Goal: Communication & Community: Answer question/provide support

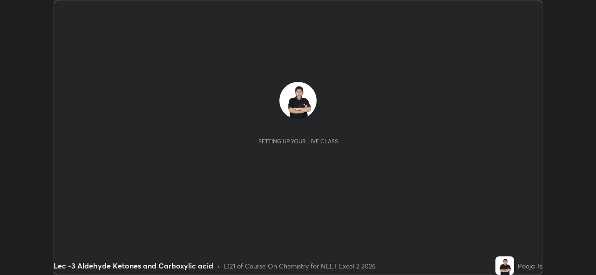
scroll to position [275, 596]
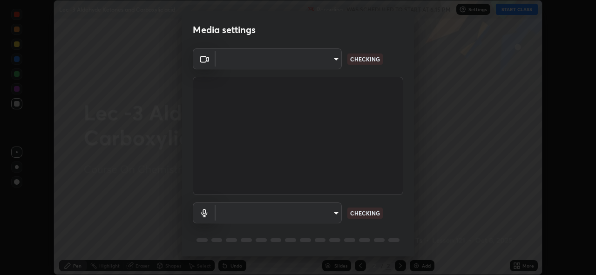
type input "de022fe1b621858c2527b293f4ee1ac3fce60766c86f2554c8f399c507b74c35"
type input "bf777c29deecdb40e066fdccf567029b6b1fb3340d8cc6c9d575a897a06aa16a"
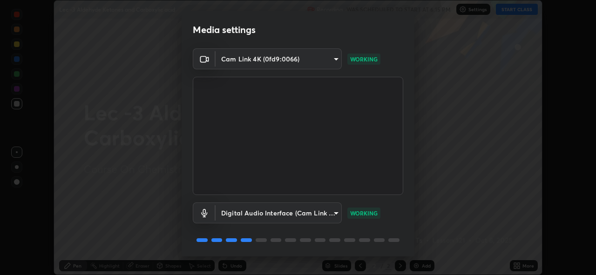
scroll to position [26, 0]
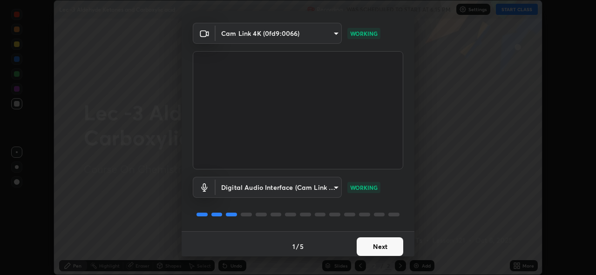
click at [383, 242] on button "Next" at bounding box center [380, 247] width 47 height 19
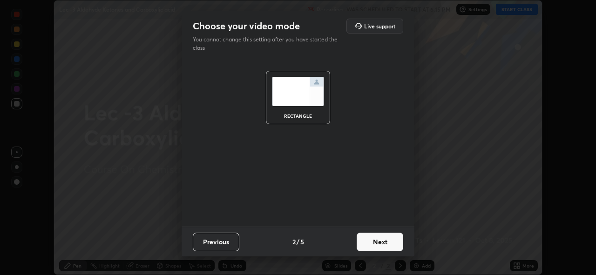
scroll to position [0, 0]
click at [386, 245] on button "Next" at bounding box center [380, 242] width 47 height 19
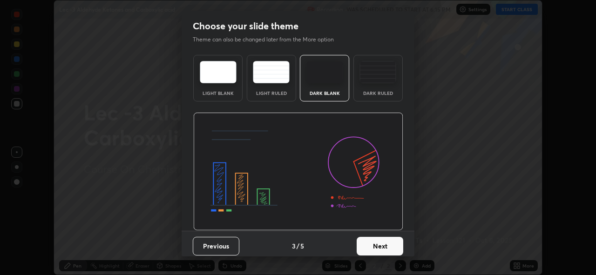
click at [392, 253] on button "Next" at bounding box center [380, 246] width 47 height 19
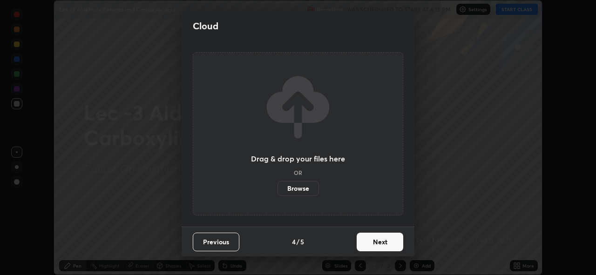
click at [389, 246] on button "Next" at bounding box center [380, 242] width 47 height 19
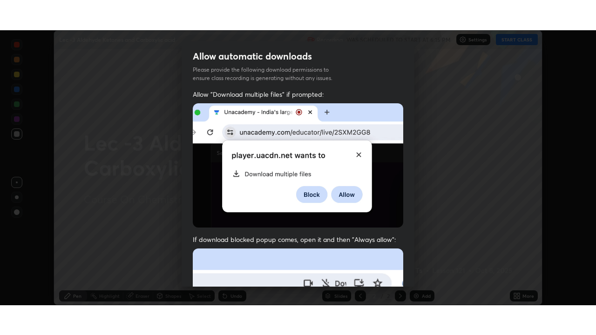
scroll to position [220, 0]
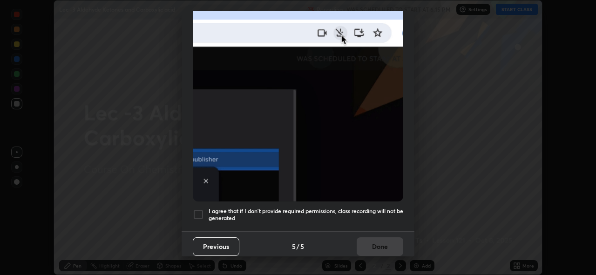
click at [198, 209] on div at bounding box center [198, 214] width 11 height 11
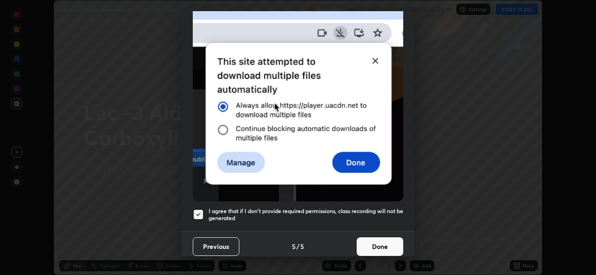
click at [387, 249] on button "Done" at bounding box center [380, 247] width 47 height 19
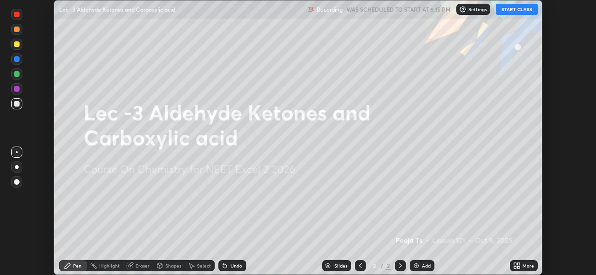
click at [513, 14] on button "START CLASS" at bounding box center [517, 9] width 42 height 11
click at [522, 267] on div "More" at bounding box center [524, 265] width 28 height 11
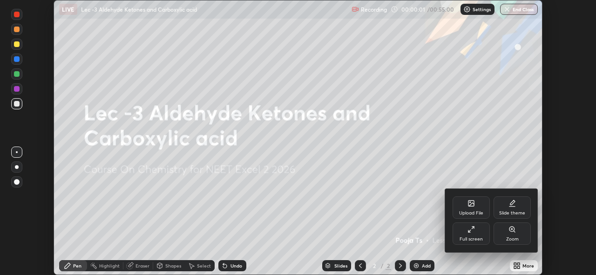
click at [482, 235] on div "Full screen" at bounding box center [471, 234] width 37 height 22
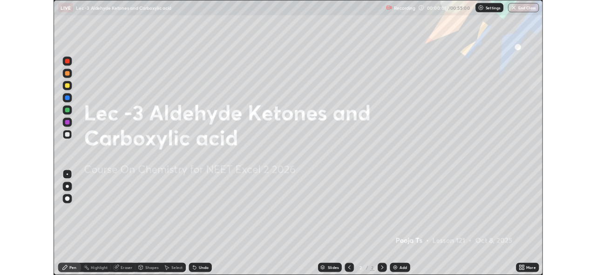
scroll to position [335, 596]
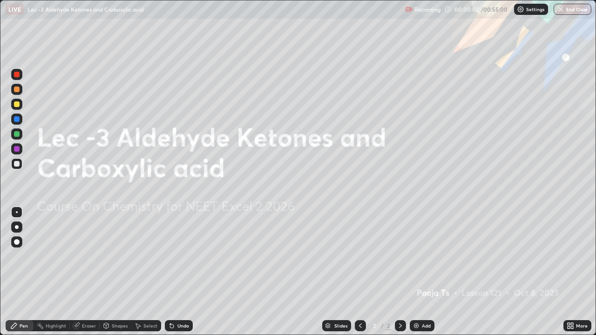
click at [432, 275] on div "Add" at bounding box center [422, 326] width 25 height 11
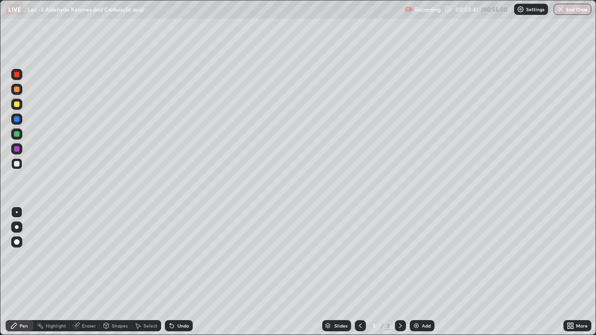
click at [21, 107] on div at bounding box center [16, 104] width 11 height 11
click at [420, 275] on div "Add" at bounding box center [422, 326] width 25 height 11
click at [20, 168] on div at bounding box center [16, 163] width 11 height 11
click at [21, 103] on div at bounding box center [16, 104] width 11 height 11
click at [20, 91] on div at bounding box center [16, 89] width 11 height 11
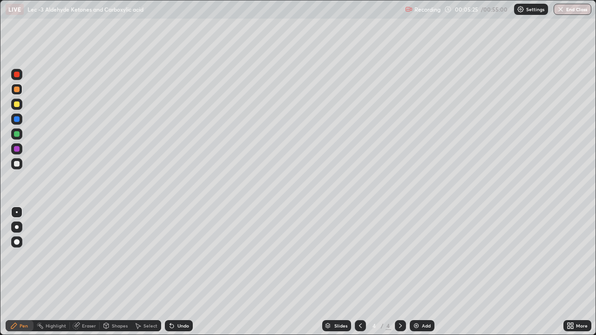
click at [180, 275] on div "Undo" at bounding box center [179, 326] width 28 height 11
click at [174, 275] on div "Undo" at bounding box center [179, 326] width 28 height 11
click at [17, 162] on div at bounding box center [17, 164] width 6 height 6
click at [172, 275] on icon at bounding box center [171, 325] width 7 height 7
click at [170, 275] on icon at bounding box center [172, 327] width 4 height 4
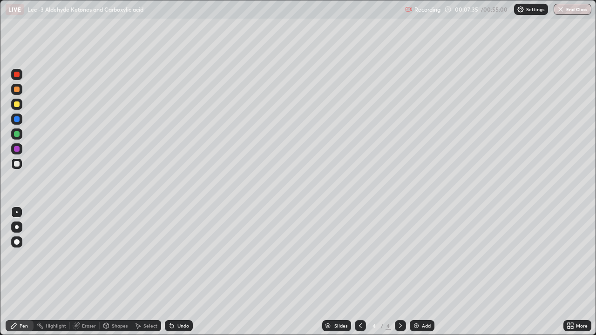
click at [171, 275] on icon at bounding box center [172, 327] width 4 height 4
click at [172, 275] on icon at bounding box center [172, 327] width 4 height 4
click at [173, 275] on icon at bounding box center [171, 325] width 7 height 7
click at [178, 275] on div "Undo" at bounding box center [184, 326] width 12 height 5
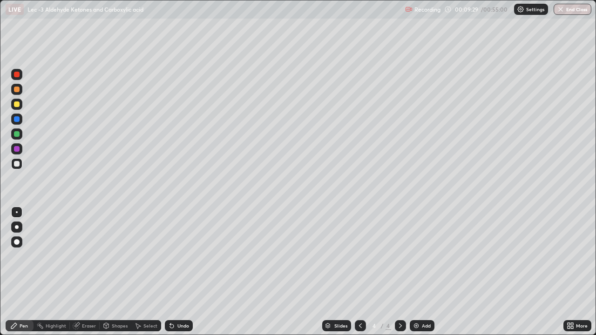
click at [137, 275] on icon at bounding box center [138, 327] width 5 height 6
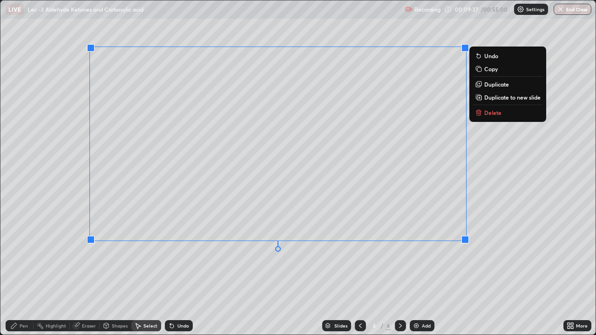
click at [22, 275] on div "Pen" at bounding box center [24, 326] width 8 height 5
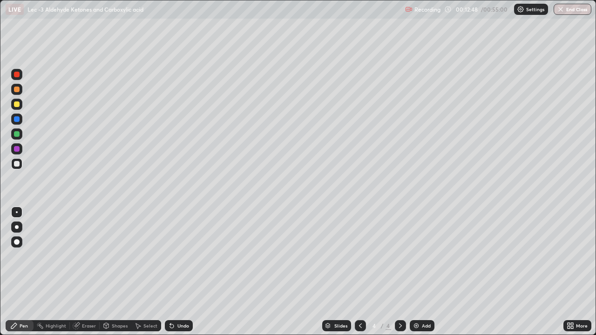
click at [417, 275] on img at bounding box center [416, 325] width 7 height 7
click at [17, 164] on div at bounding box center [17, 164] width 6 height 6
click at [361, 275] on icon at bounding box center [360, 325] width 7 height 7
click at [398, 275] on icon at bounding box center [400, 325] width 7 height 7
click at [20, 104] on div at bounding box center [16, 104] width 11 height 11
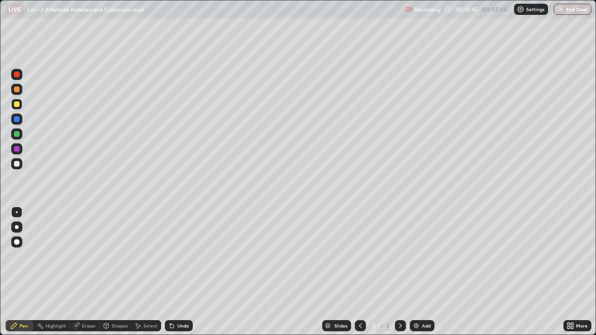
click at [21, 136] on div at bounding box center [16, 134] width 11 height 11
click at [19, 106] on div at bounding box center [17, 105] width 6 height 6
click at [417, 275] on img at bounding box center [416, 325] width 7 height 7
click at [150, 275] on div "Select" at bounding box center [151, 326] width 14 height 5
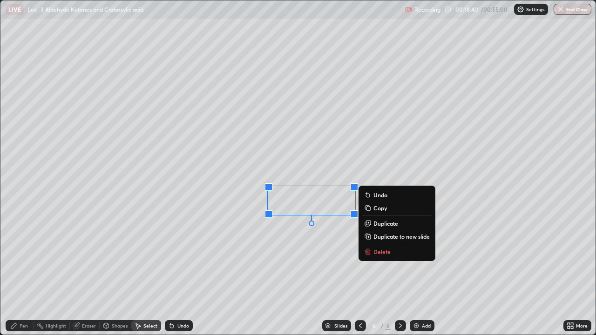
click at [21, 275] on div "Pen" at bounding box center [24, 326] width 8 height 5
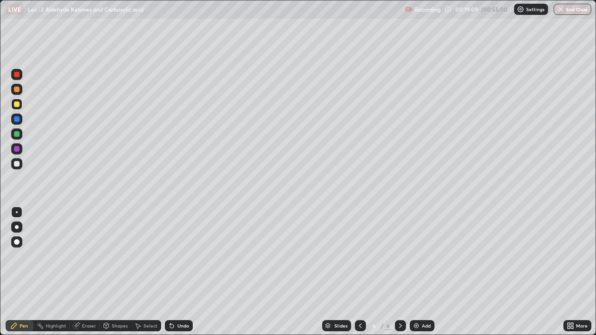
click at [22, 168] on div at bounding box center [16, 164] width 15 height 15
click at [22, 167] on div at bounding box center [16, 163] width 11 height 11
click at [422, 275] on div "Add" at bounding box center [426, 326] width 9 height 5
click at [168, 275] on icon at bounding box center [171, 325] width 7 height 7
click at [171, 275] on icon at bounding box center [172, 327] width 4 height 4
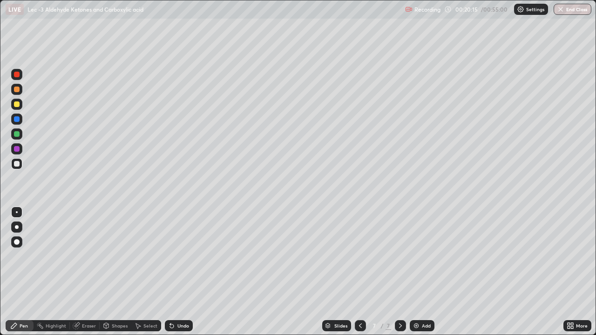
click at [170, 275] on div "Undo" at bounding box center [179, 326] width 28 height 11
click at [167, 275] on div "Undo" at bounding box center [179, 326] width 28 height 11
click at [166, 275] on div "Undo" at bounding box center [179, 326] width 28 height 11
click at [421, 275] on div "Add" at bounding box center [422, 326] width 25 height 11
click at [20, 106] on div at bounding box center [16, 104] width 11 height 11
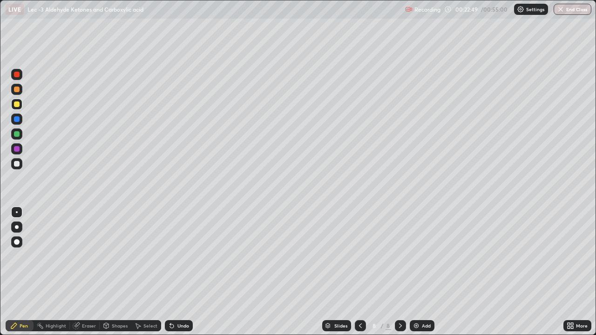
click at [178, 275] on div "Undo" at bounding box center [184, 326] width 12 height 5
click at [413, 275] on img at bounding box center [416, 325] width 7 height 7
click at [19, 165] on div at bounding box center [17, 164] width 6 height 6
click at [171, 275] on icon at bounding box center [172, 327] width 4 height 4
click at [80, 275] on div "Eraser" at bounding box center [85, 326] width 30 height 11
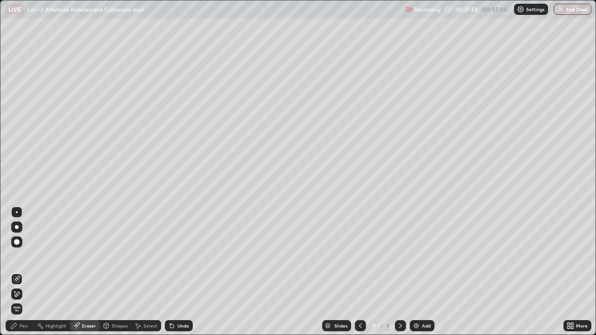
click at [419, 275] on img at bounding box center [416, 325] width 7 height 7
click at [18, 275] on div "Pen" at bounding box center [20, 326] width 28 height 11
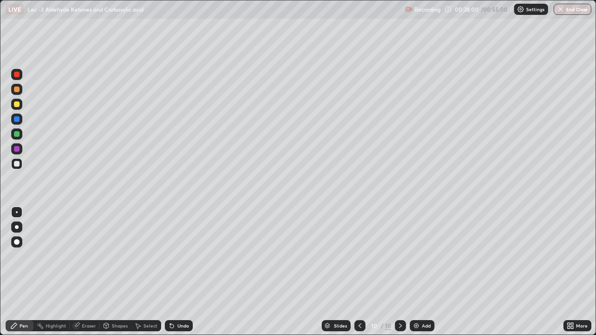
click at [17, 105] on div at bounding box center [17, 105] width 6 height 6
click at [17, 164] on div at bounding box center [17, 164] width 6 height 6
click at [19, 166] on div at bounding box center [16, 163] width 11 height 11
click at [415, 275] on img at bounding box center [416, 325] width 7 height 7
click at [17, 104] on div at bounding box center [17, 105] width 6 height 6
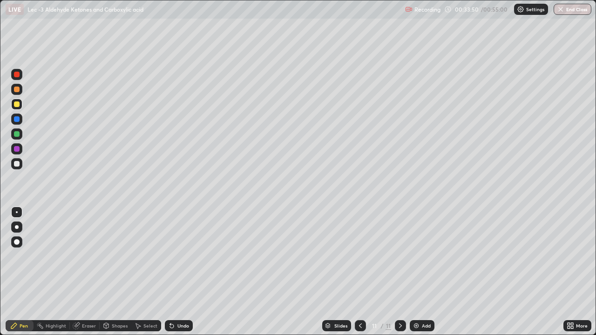
click at [418, 275] on img at bounding box center [416, 325] width 7 height 7
click at [17, 167] on div at bounding box center [16, 163] width 11 height 11
click at [359, 275] on icon at bounding box center [360, 325] width 7 height 7
click at [397, 275] on icon at bounding box center [400, 325] width 7 height 7
click at [20, 133] on div at bounding box center [16, 134] width 11 height 11
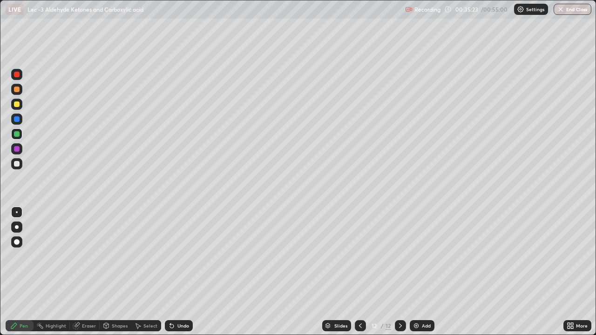
click at [172, 275] on icon at bounding box center [171, 325] width 7 height 7
click at [179, 275] on div "Undo" at bounding box center [179, 326] width 28 height 11
click at [180, 275] on div "Undo" at bounding box center [179, 326] width 28 height 11
click at [20, 169] on div at bounding box center [16, 163] width 11 height 11
click at [19, 105] on div at bounding box center [17, 105] width 6 height 6
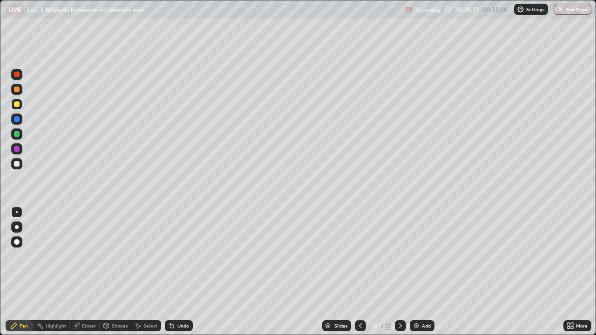
click at [17, 164] on div at bounding box center [17, 164] width 6 height 6
click at [89, 275] on div "Eraser" at bounding box center [89, 326] width 14 height 5
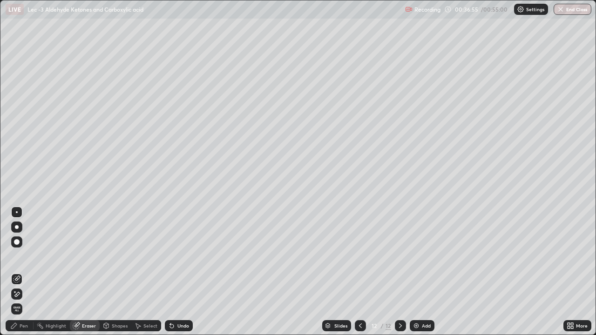
click at [30, 275] on div "Pen" at bounding box center [20, 326] width 28 height 11
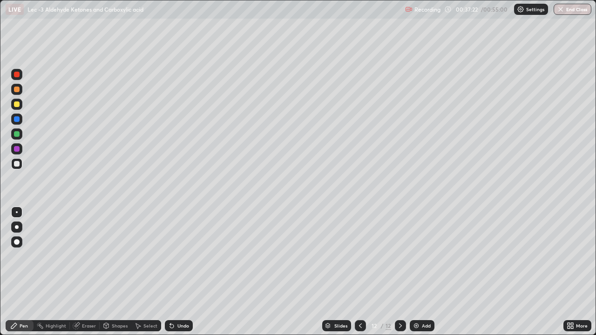
click at [80, 275] on div "Eraser" at bounding box center [85, 326] width 30 height 11
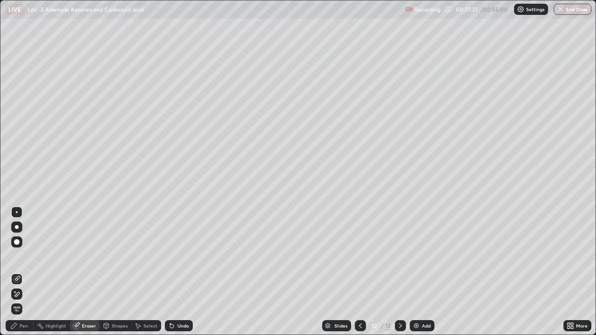
click at [21, 275] on div "Pen" at bounding box center [24, 326] width 8 height 5
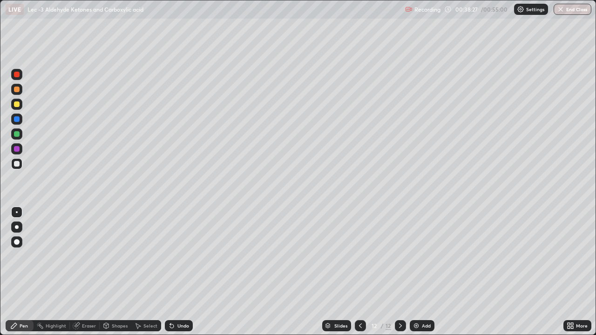
click at [176, 275] on div "Undo" at bounding box center [179, 326] width 28 height 11
click at [415, 275] on img at bounding box center [416, 325] width 7 height 7
click at [360, 275] on icon at bounding box center [360, 325] width 7 height 7
click at [395, 275] on div at bounding box center [400, 326] width 11 height 11
click at [421, 275] on div "Add" at bounding box center [422, 326] width 25 height 11
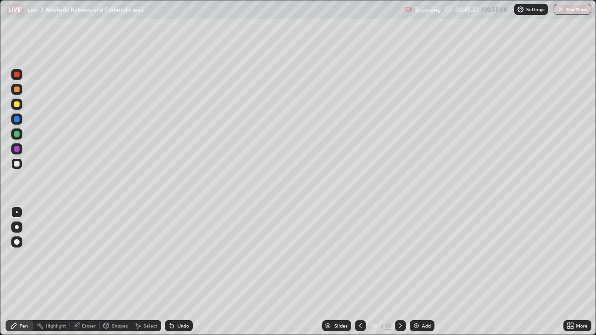
click at [23, 105] on div at bounding box center [16, 104] width 15 height 15
click at [82, 275] on div "Eraser" at bounding box center [85, 326] width 30 height 11
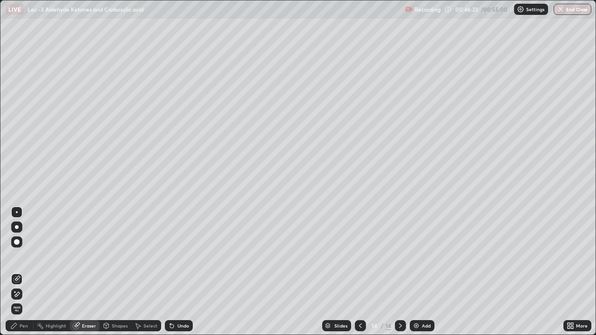
click at [23, 275] on div "Pen" at bounding box center [24, 326] width 8 height 5
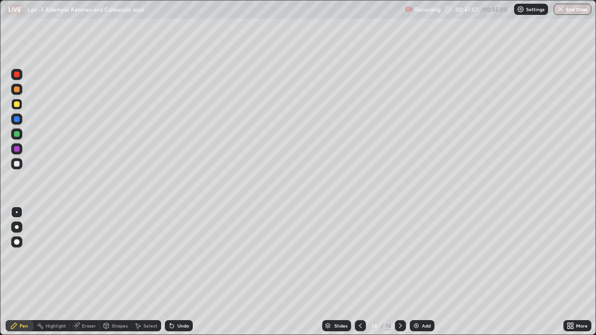
click at [150, 275] on div "Select" at bounding box center [151, 326] width 14 height 5
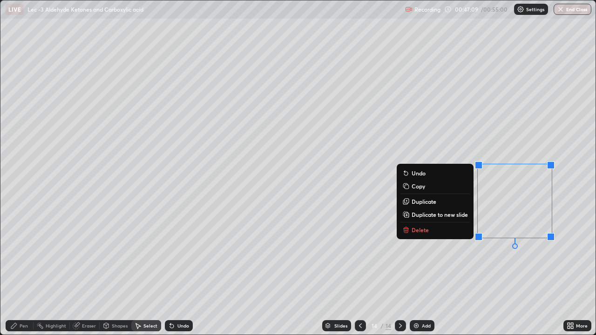
click at [443, 232] on button "Delete" at bounding box center [435, 230] width 69 height 11
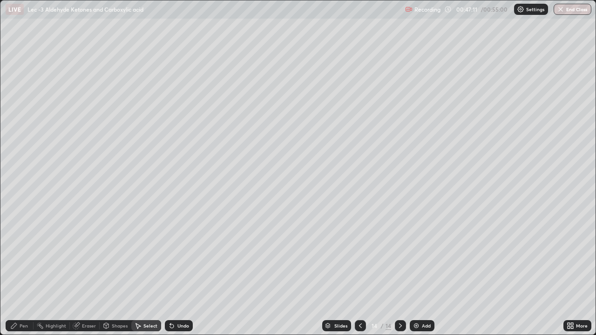
click at [78, 275] on icon at bounding box center [77, 325] width 5 height 5
click at [18, 275] on div "Pen" at bounding box center [20, 326] width 28 height 11
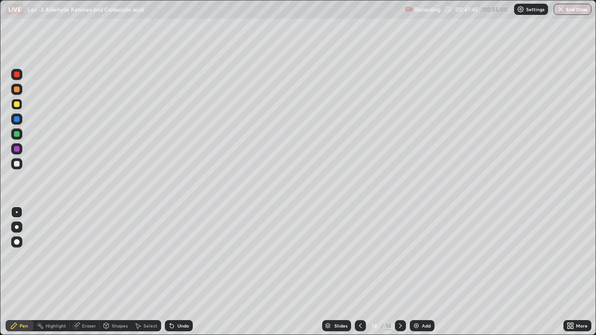
click at [413, 275] on img at bounding box center [416, 325] width 7 height 7
click at [572, 275] on icon at bounding box center [572, 328] width 2 height 2
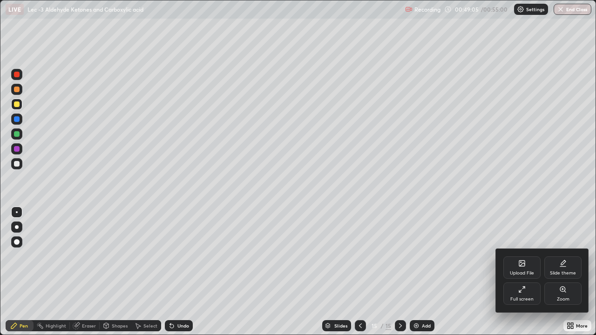
click at [526, 275] on div "Full screen" at bounding box center [522, 299] width 23 height 5
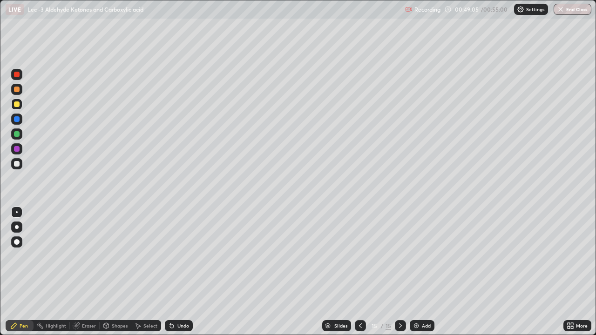
scroll to position [46317, 45996]
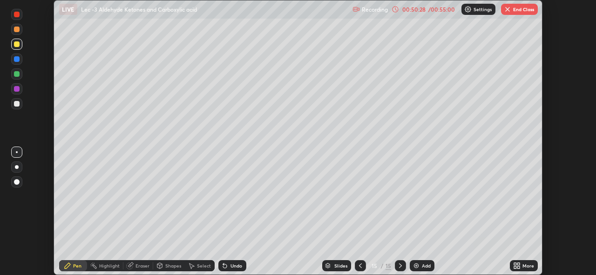
click at [512, 264] on div "More" at bounding box center [524, 265] width 28 height 11
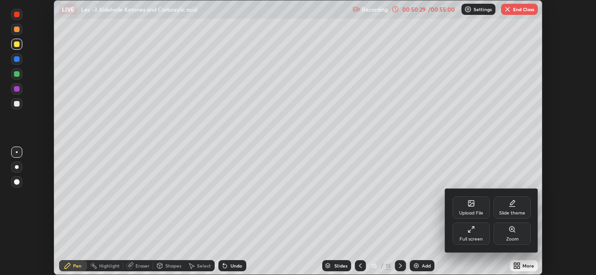
click at [474, 238] on div "Full screen" at bounding box center [471, 239] width 23 height 5
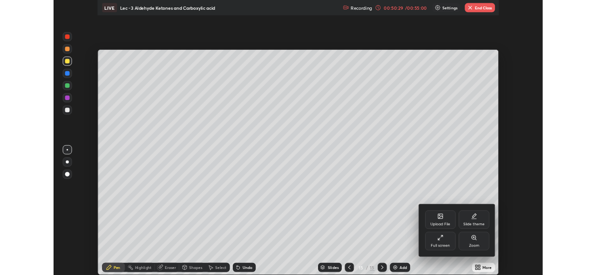
scroll to position [335, 596]
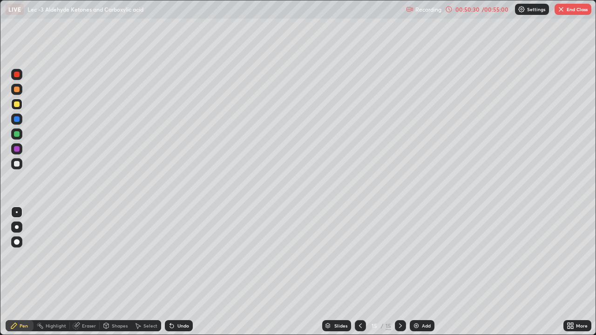
click at [360, 275] on icon at bounding box center [360, 325] width 7 height 7
click at [423, 275] on div "Add" at bounding box center [422, 326] width 25 height 11
click at [17, 168] on div at bounding box center [16, 163] width 11 height 11
click at [19, 105] on div at bounding box center [17, 105] width 6 height 6
click at [23, 166] on div at bounding box center [16, 164] width 15 height 15
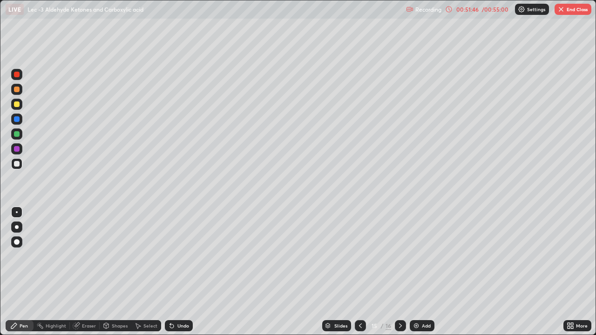
click at [178, 275] on div "Undo" at bounding box center [184, 326] width 12 height 5
click at [182, 275] on div "Undo" at bounding box center [179, 326] width 28 height 11
click at [181, 275] on div "Undo" at bounding box center [184, 326] width 12 height 5
click at [20, 137] on div at bounding box center [16, 134] width 11 height 11
click at [173, 275] on icon at bounding box center [171, 325] width 7 height 7
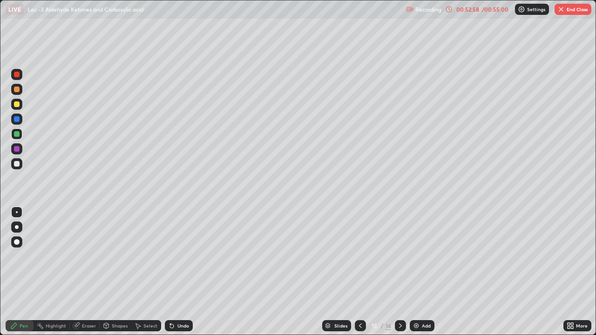
click at [178, 275] on div "Undo" at bounding box center [179, 326] width 28 height 11
click at [181, 275] on div "Undo" at bounding box center [179, 326] width 28 height 11
click at [186, 275] on div "Undo" at bounding box center [179, 326] width 28 height 11
click at [188, 275] on div "Undo" at bounding box center [177, 326] width 32 height 19
click at [191, 275] on div "Undo" at bounding box center [177, 326] width 32 height 19
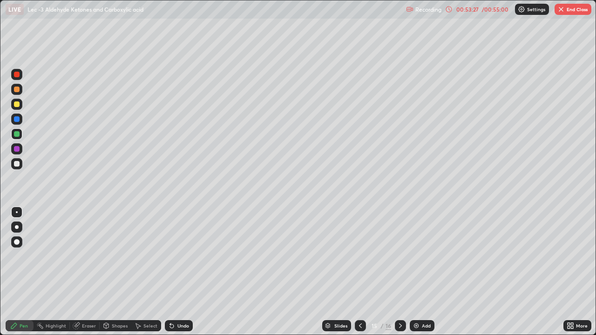
click at [16, 163] on div at bounding box center [17, 164] width 6 height 6
click at [416, 275] on img at bounding box center [416, 325] width 7 height 7
click at [18, 169] on div at bounding box center [16, 163] width 11 height 11
click at [355, 275] on div at bounding box center [360, 326] width 11 height 11
click at [400, 275] on icon at bounding box center [400, 325] width 7 height 7
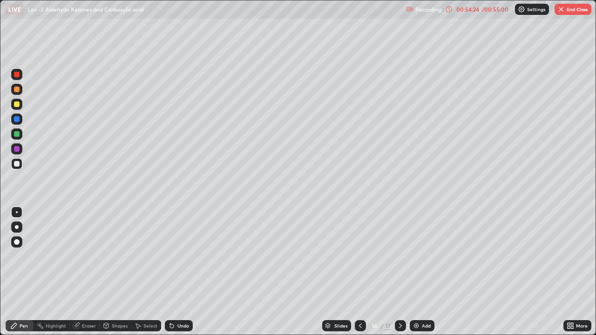
click at [20, 165] on div at bounding box center [16, 163] width 11 height 11
click at [563, 275] on div "Slides 16 / 17 Add" at bounding box center [378, 326] width 371 height 19
click at [575, 275] on div "More" at bounding box center [578, 326] width 28 height 11
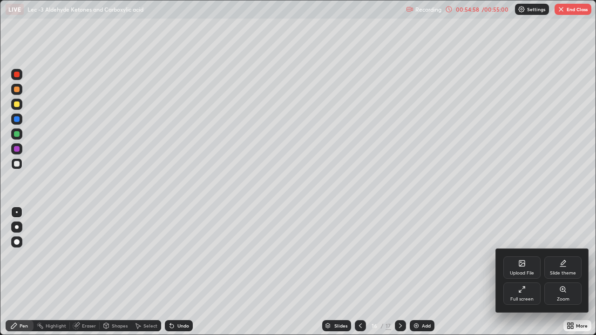
click at [524, 275] on div "Full screen" at bounding box center [522, 299] width 23 height 5
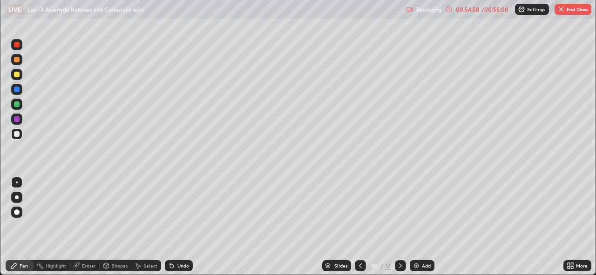
scroll to position [46317, 45996]
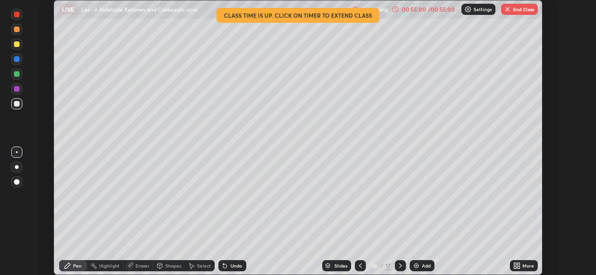
click at [518, 10] on button "End Class" at bounding box center [519, 9] width 37 height 11
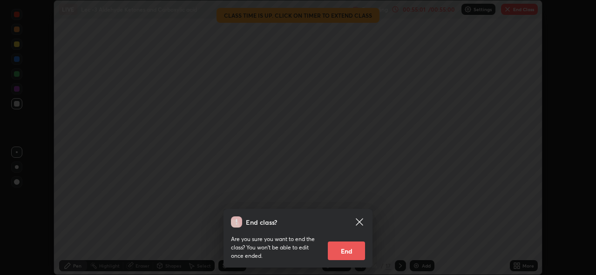
click at [349, 246] on button "End" at bounding box center [346, 251] width 37 height 19
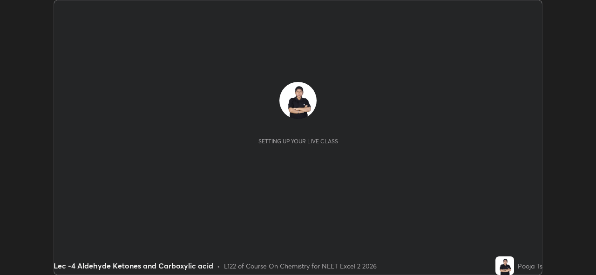
scroll to position [275, 596]
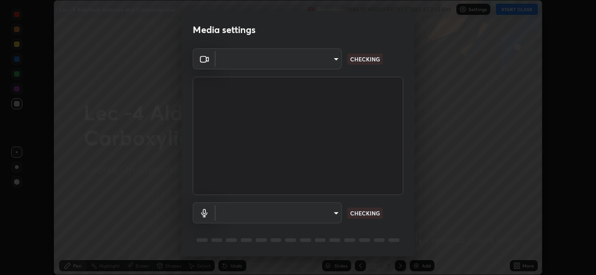
type input "de022fe1b621858c2527b293f4ee1ac3fce60766c86f2554c8f399c507b74c35"
type input "bf777c29deecdb40e066fdccf567029b6b1fb3340d8cc6c9d575a897a06aa16a"
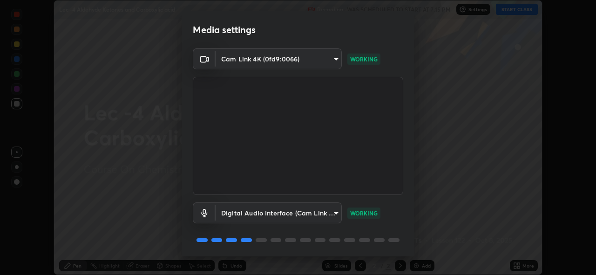
scroll to position [30, 0]
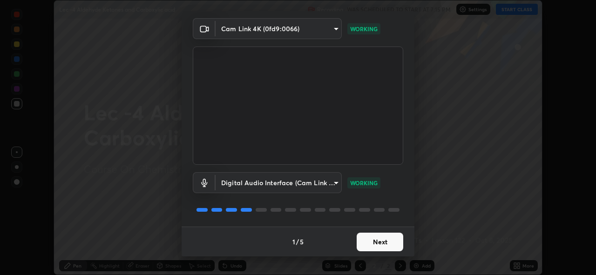
click at [397, 241] on button "Next" at bounding box center [380, 242] width 47 height 19
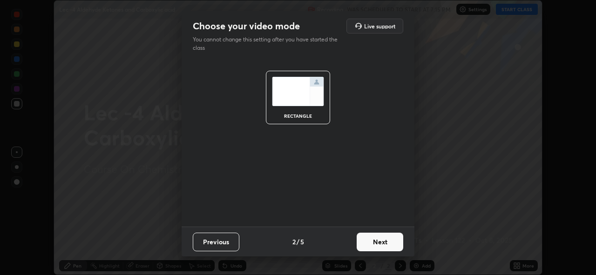
click at [398, 240] on button "Next" at bounding box center [380, 242] width 47 height 19
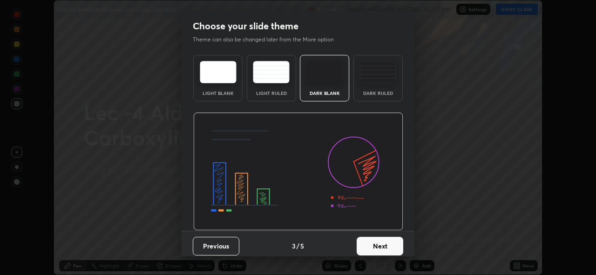
click at [393, 246] on button "Next" at bounding box center [380, 246] width 47 height 19
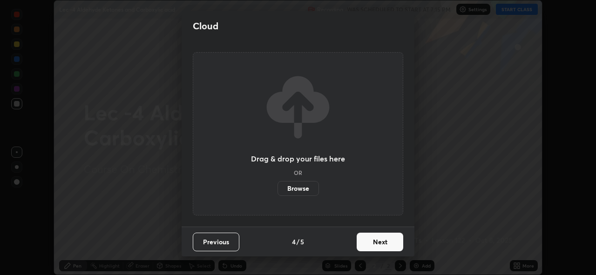
click at [390, 243] on button "Next" at bounding box center [380, 242] width 47 height 19
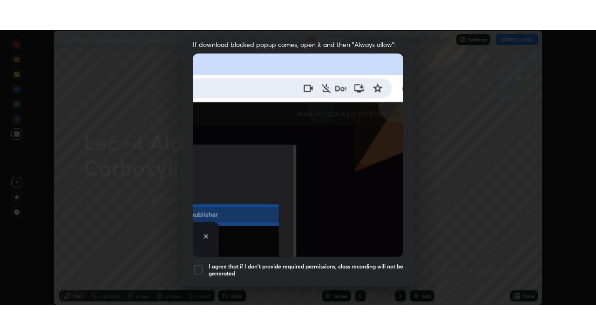
scroll to position [220, 0]
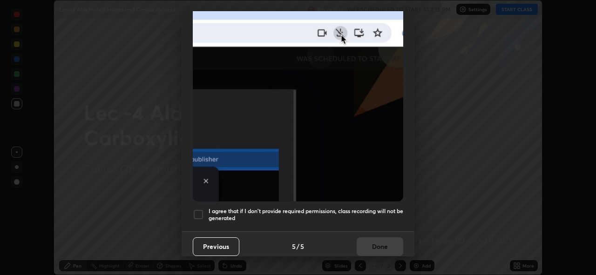
click at [203, 210] on div at bounding box center [198, 214] width 11 height 11
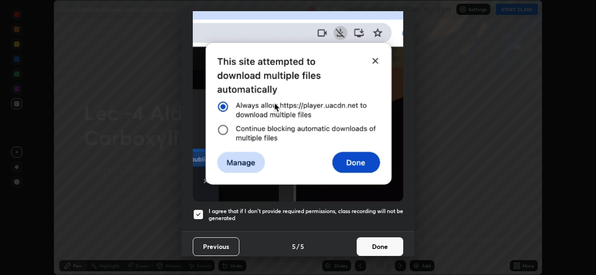
click at [377, 244] on button "Done" at bounding box center [380, 247] width 47 height 19
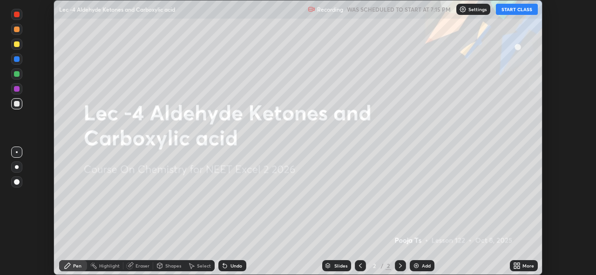
click at [523, 10] on button "START CLASS" at bounding box center [517, 9] width 42 height 11
click at [557, 139] on div "Setting up your live class" at bounding box center [298, 137] width 596 height 275
click at [520, 260] on div "More" at bounding box center [524, 265] width 28 height 11
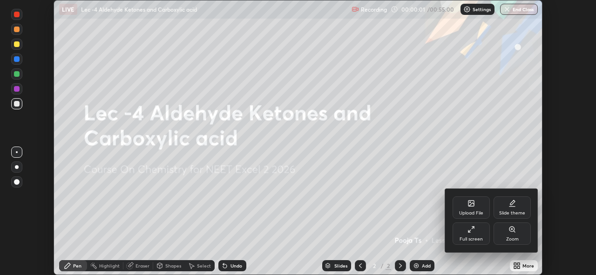
click at [483, 233] on div "Full screen" at bounding box center [471, 234] width 37 height 22
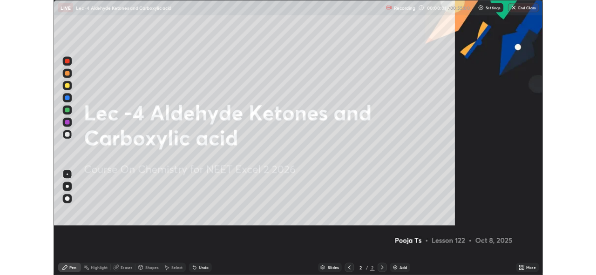
scroll to position [335, 596]
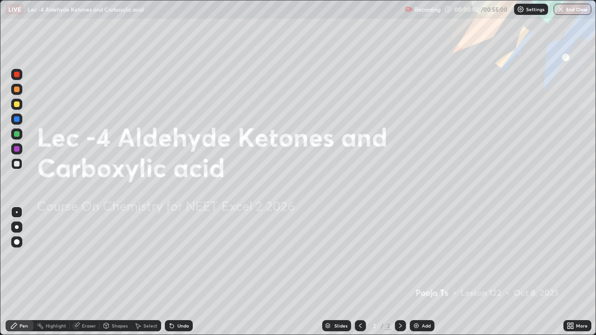
click at [429, 275] on div "Add" at bounding box center [426, 326] width 9 height 5
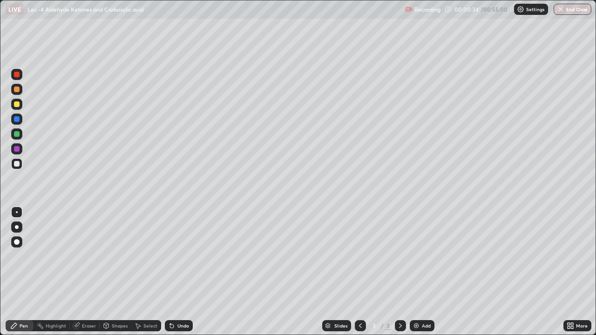
click at [178, 275] on div "Undo" at bounding box center [184, 326] width 12 height 5
click at [182, 275] on div "Undo" at bounding box center [184, 326] width 12 height 5
click at [184, 275] on div "Undo" at bounding box center [184, 326] width 12 height 5
click at [185, 275] on div "Undo" at bounding box center [184, 326] width 12 height 5
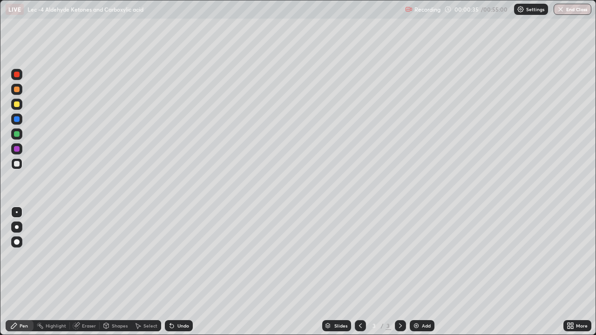
click at [185, 275] on div "Undo" at bounding box center [184, 326] width 12 height 5
click at [420, 275] on div "Add" at bounding box center [422, 326] width 25 height 11
click at [171, 275] on icon at bounding box center [172, 327] width 4 height 4
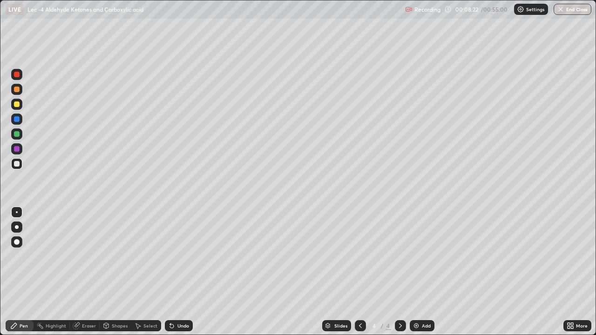
click at [21, 108] on div at bounding box center [16, 104] width 11 height 11
click at [428, 275] on div "Add" at bounding box center [426, 326] width 9 height 5
click at [21, 167] on div at bounding box center [16, 163] width 11 height 11
click at [182, 275] on div "Undo" at bounding box center [184, 326] width 12 height 5
click at [596, 227] on div "Setting up your live class" at bounding box center [298, 167] width 596 height 335
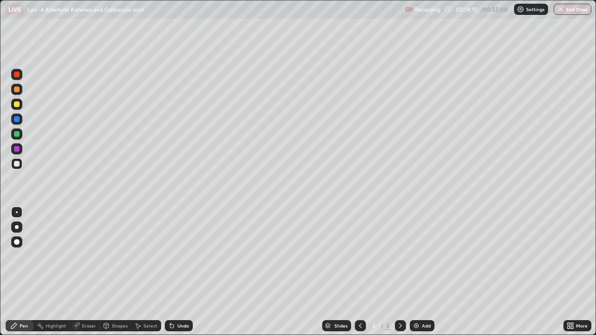
click at [361, 275] on icon at bounding box center [360, 325] width 7 height 7
click at [415, 275] on img at bounding box center [416, 325] width 7 height 7
click at [21, 164] on div at bounding box center [16, 163] width 11 height 11
click at [17, 104] on div at bounding box center [17, 105] width 6 height 6
click at [22, 167] on div at bounding box center [16, 163] width 11 height 11
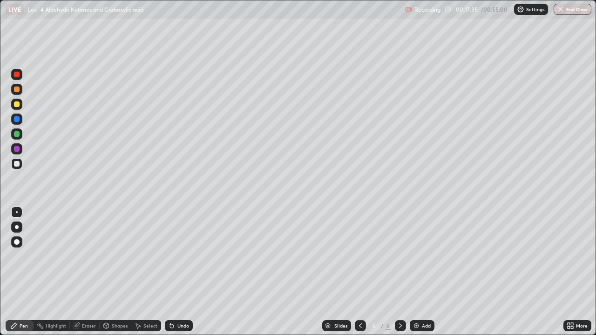
click at [17, 136] on div at bounding box center [17, 134] width 6 height 6
click at [420, 275] on div "Add" at bounding box center [422, 326] width 25 height 11
click at [19, 169] on div at bounding box center [16, 163] width 11 height 11
click at [17, 106] on div at bounding box center [17, 105] width 6 height 6
click at [360, 275] on icon at bounding box center [360, 325] width 7 height 7
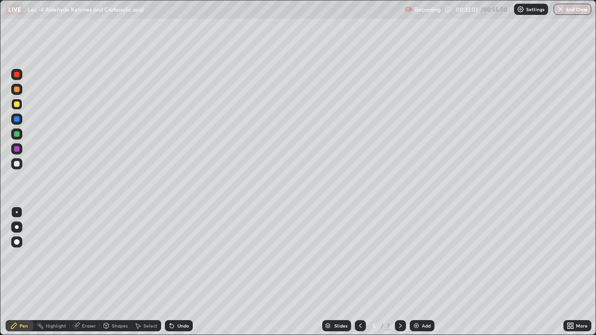
click at [400, 275] on icon at bounding box center [400, 325] width 7 height 7
click at [17, 164] on div at bounding box center [17, 164] width 6 height 6
click at [150, 275] on div "Select" at bounding box center [146, 326] width 30 height 11
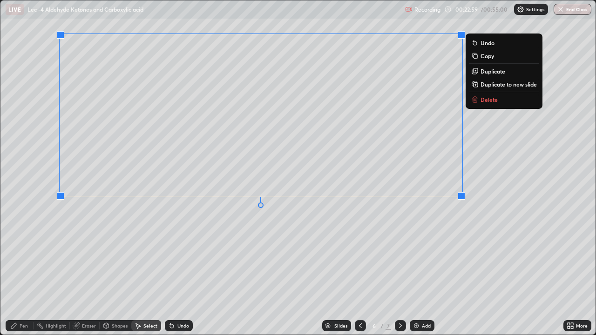
click at [188, 255] on div "0 ° Undo Copy Duplicate Duplicate to new slide Delete" at bounding box center [297, 167] width 595 height 335
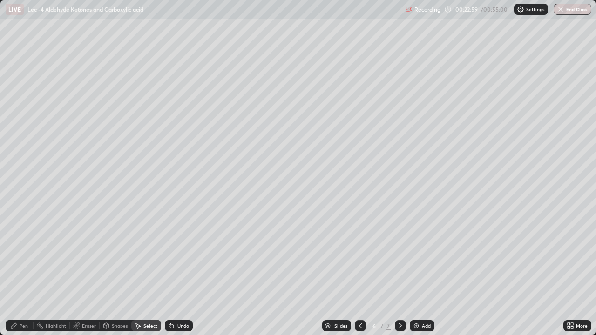
click at [29, 275] on div "Pen" at bounding box center [20, 326] width 28 height 11
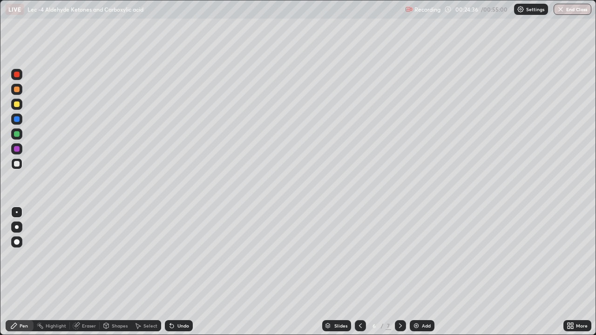
click at [22, 91] on div at bounding box center [16, 89] width 11 height 11
click at [178, 275] on div "Undo" at bounding box center [184, 326] width 12 height 5
click at [175, 275] on div "Undo" at bounding box center [179, 326] width 28 height 11
click at [177, 275] on div "Undo" at bounding box center [179, 326] width 28 height 11
click at [422, 275] on div "Add" at bounding box center [426, 326] width 9 height 5
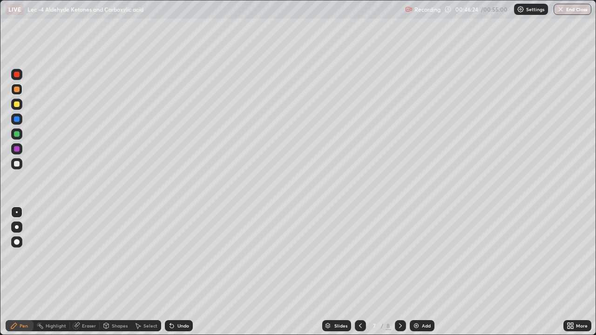
click at [567, 10] on button "End Class" at bounding box center [573, 9] width 38 height 11
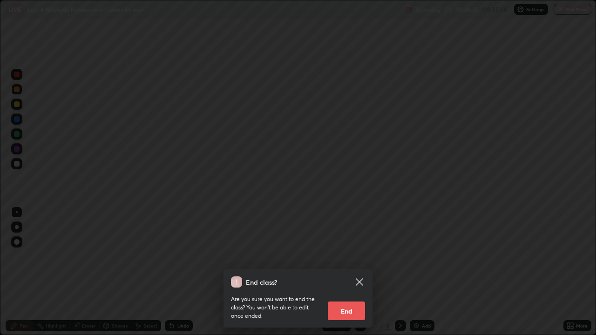
click at [355, 275] on button "End" at bounding box center [346, 311] width 37 height 19
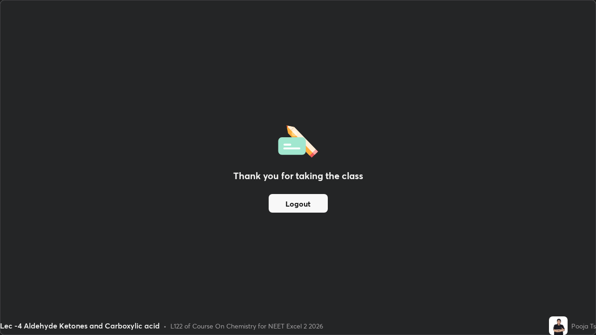
click at [311, 207] on button "Logout" at bounding box center [298, 203] width 59 height 19
click at [312, 203] on button "Logout" at bounding box center [298, 203] width 59 height 19
click at [259, 251] on div "Thank you for taking the class Logout" at bounding box center [297, 167] width 595 height 335
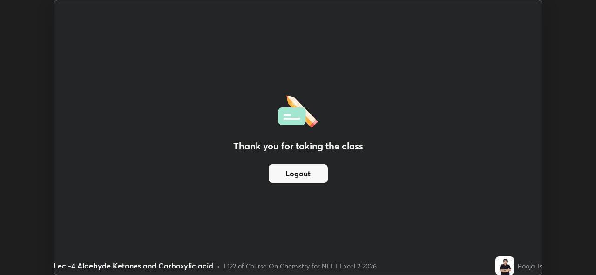
scroll to position [46317, 45996]
